Goal: Navigation & Orientation: Find specific page/section

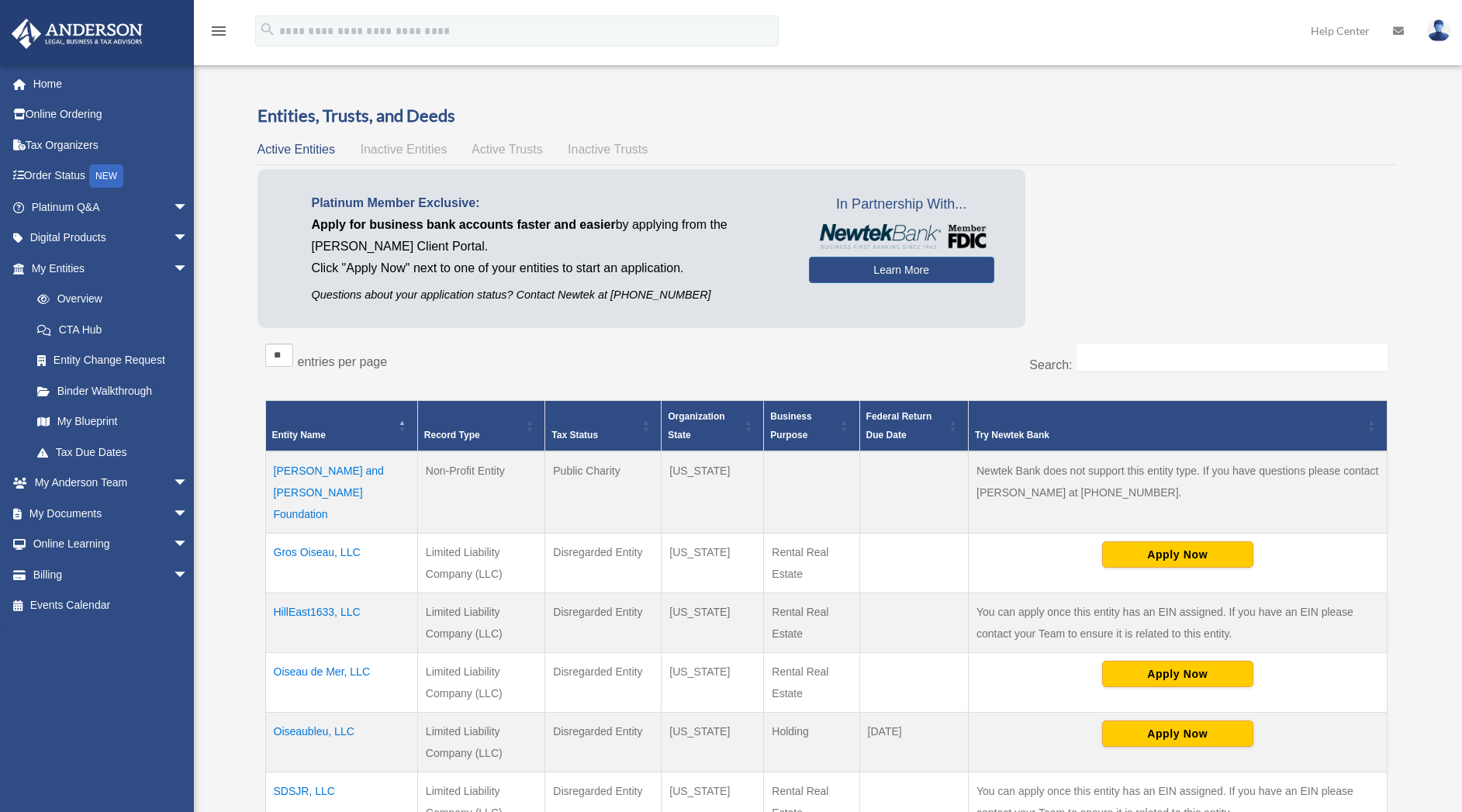
scroll to position [31, 0]
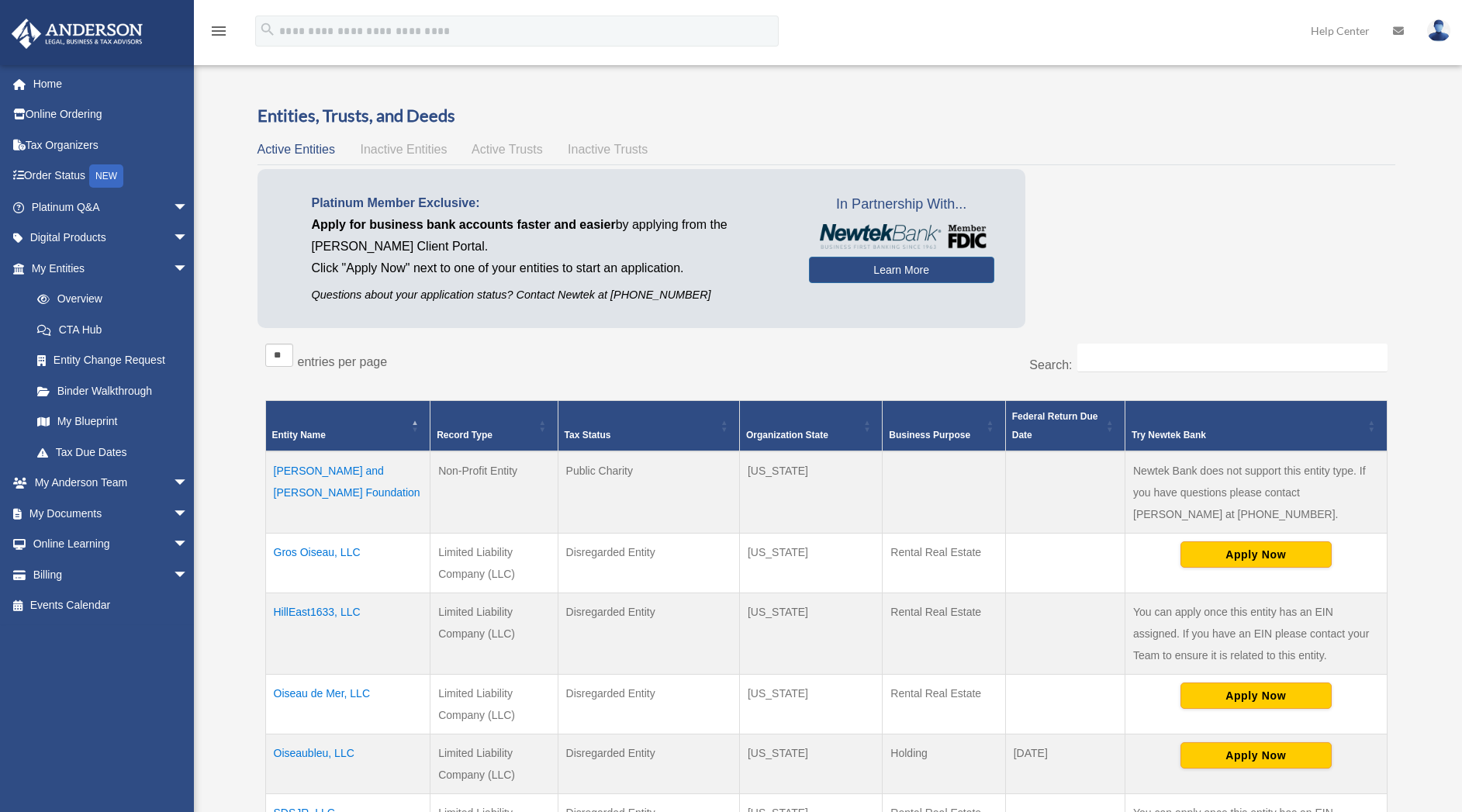
scroll to position [31, 0]
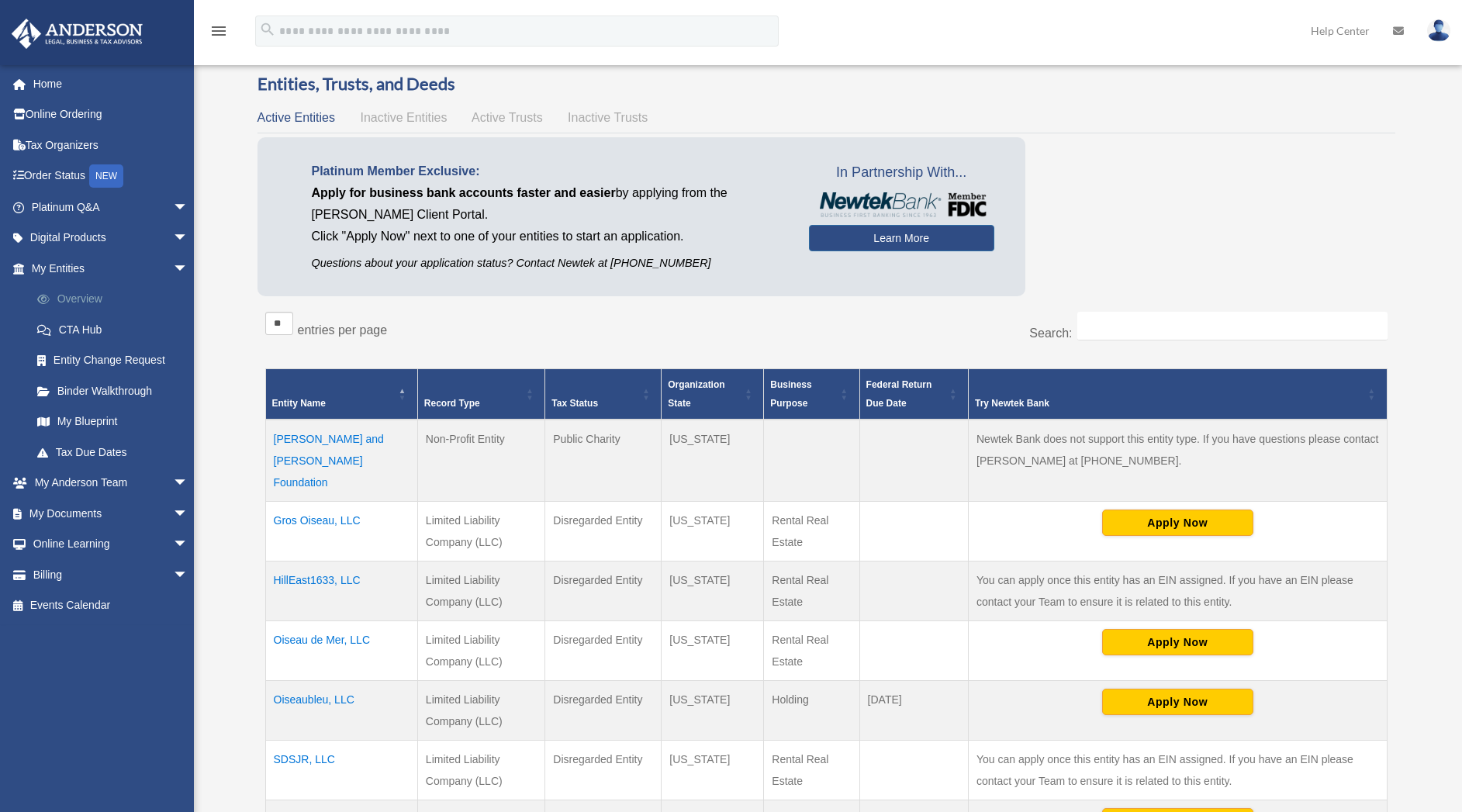
click at [84, 294] on link "Overview" at bounding box center [117, 299] width 190 height 31
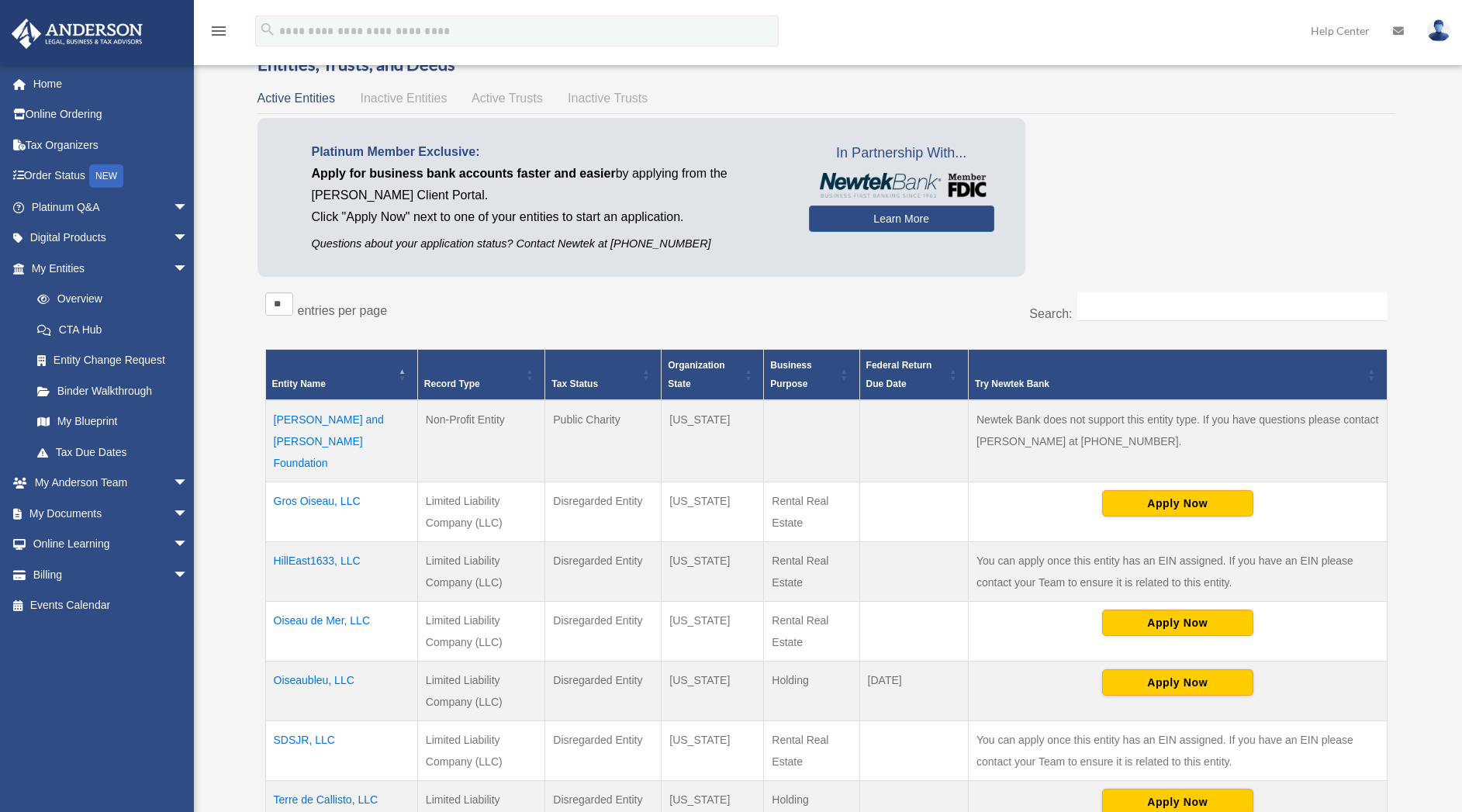
scroll to position [54, 0]
